Goal: Navigation & Orientation: Find specific page/section

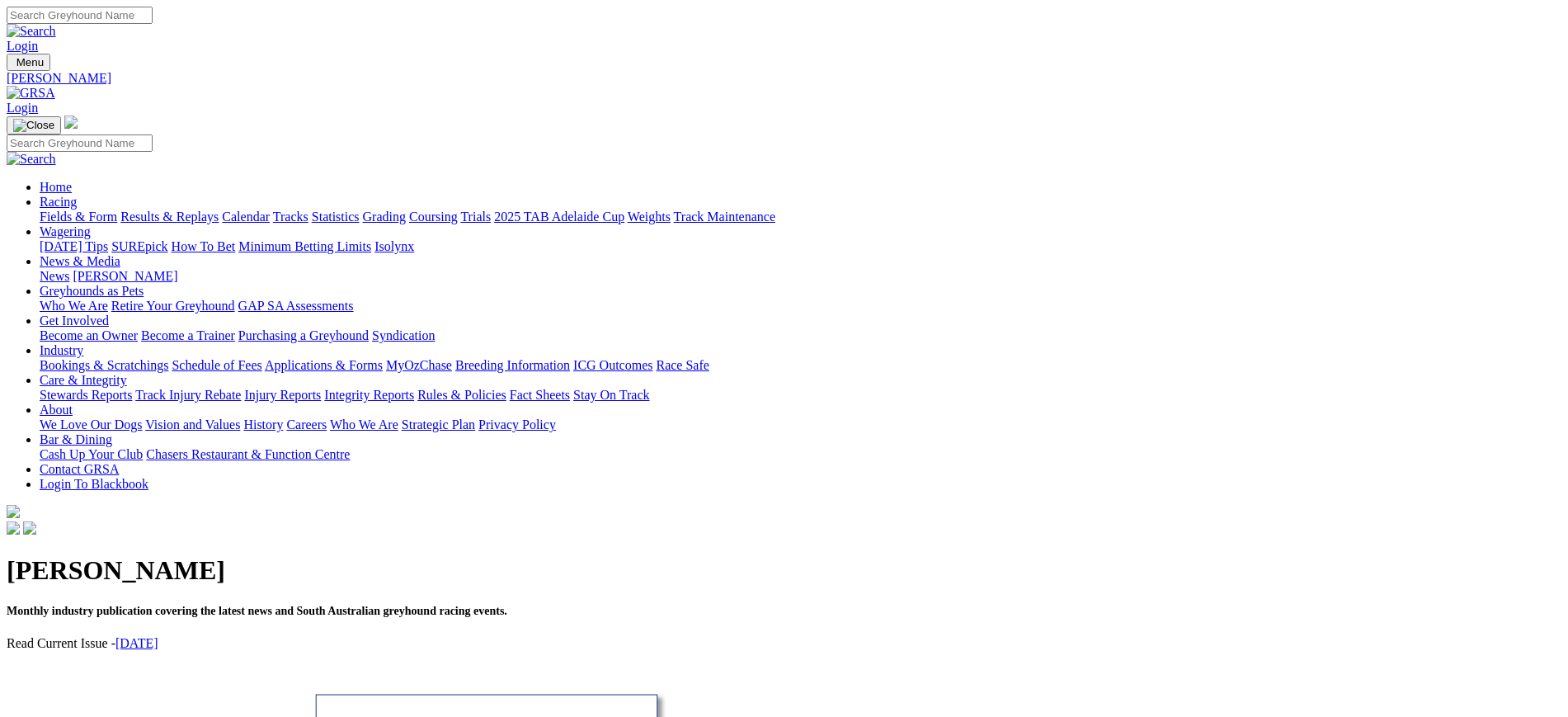
click at [55, 86] on img at bounding box center [30, 93] width 49 height 15
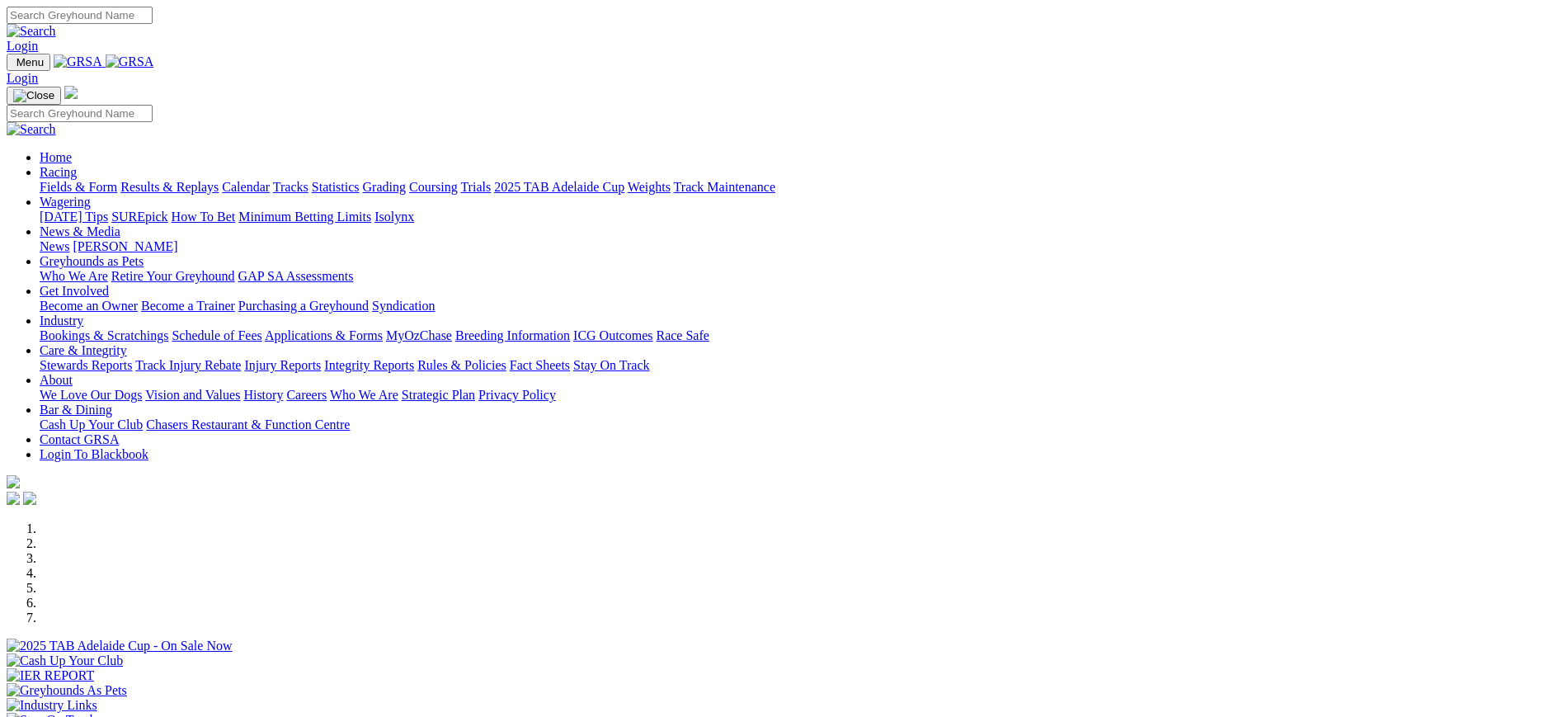
click at [69, 240] on link "News" at bounding box center [54, 247] width 29 height 14
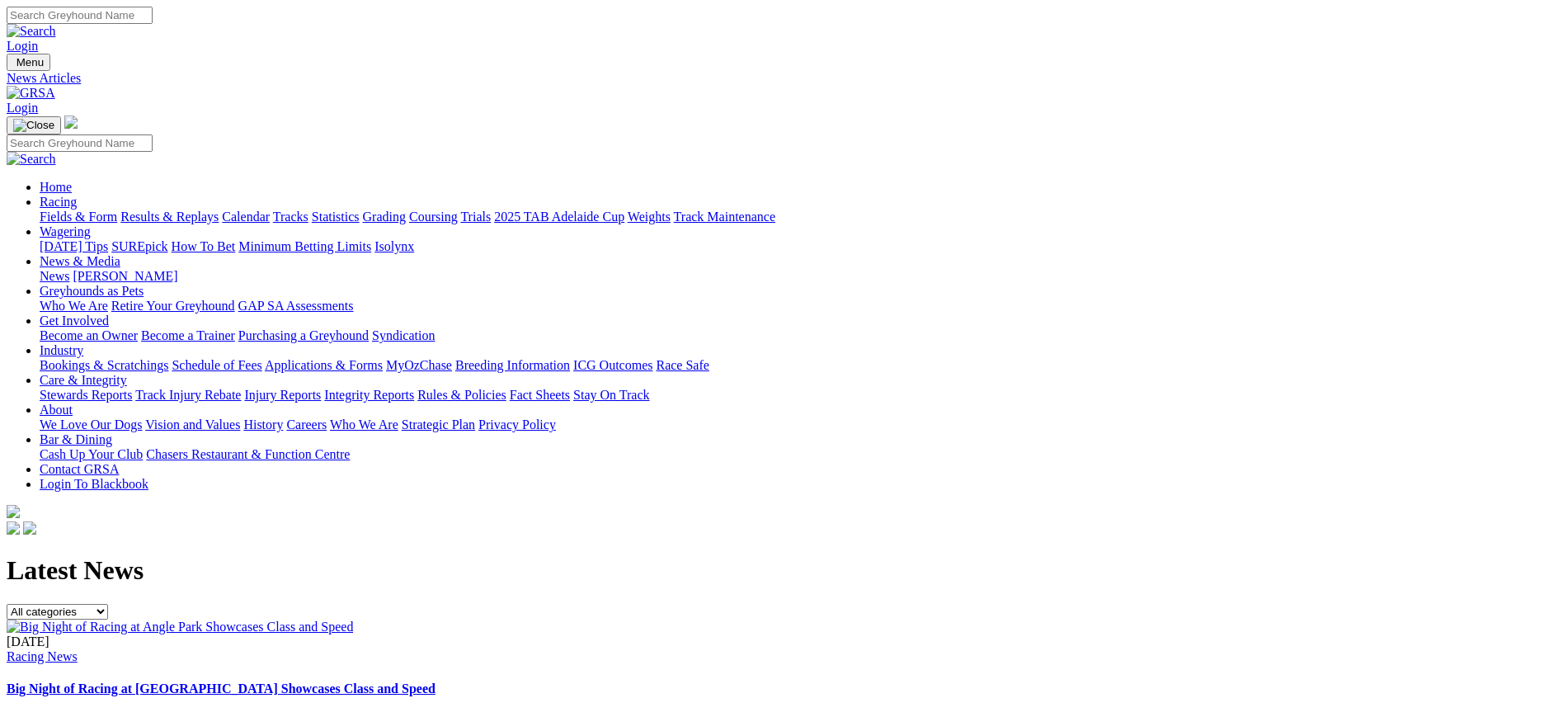
click at [55, 86] on link at bounding box center [30, 93] width 49 height 14
